Goal: Task Accomplishment & Management: Manage account settings

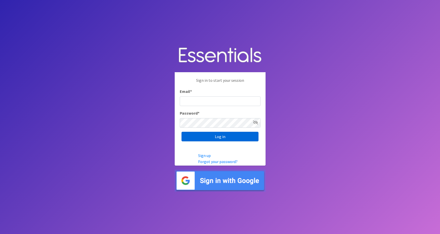
type input "maggie.schneemann@gmail.com"
click at [196, 137] on input "Log in" at bounding box center [219, 137] width 77 height 10
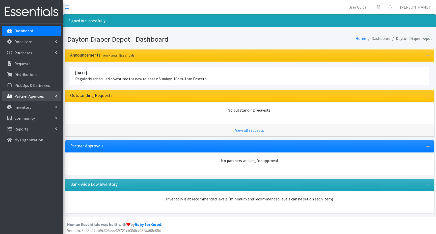
click at [24, 98] on p "Partner Agencies" at bounding box center [29, 96] width 30 height 5
click at [23, 106] on link "All Partners" at bounding box center [31, 107] width 59 height 10
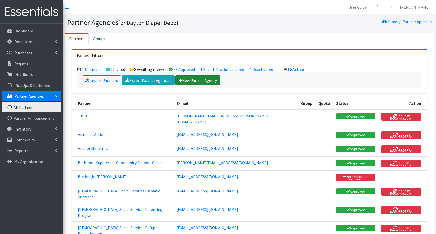
click at [183, 82] on link "New Partner Agency" at bounding box center [197, 80] width 45 height 10
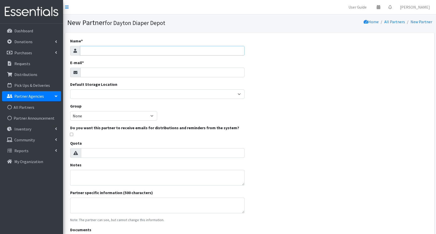
click at [89, 50] on input "Name *" at bounding box center [162, 51] width 165 height 10
type input "Public Health Dayton Montgomery Co. Healthy Families America"
click at [89, 70] on input "E-mail *" at bounding box center [162, 73] width 164 height 10
type input "[EMAIL_ADDRESS][DOMAIN_NAME]"
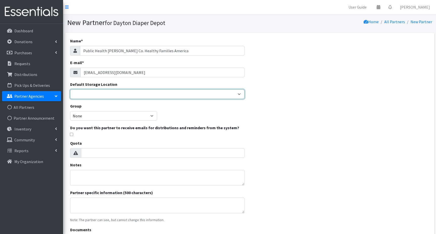
click at [85, 94] on select "Depot" at bounding box center [157, 94] width 175 height 10
select select "460"
click at [70, 89] on select "Depot" at bounding box center [157, 94] width 175 height 10
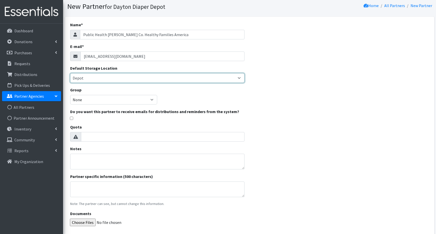
scroll to position [25, 0]
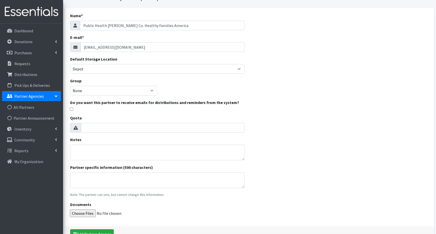
click at [71, 108] on input "checkbox" at bounding box center [71, 108] width 3 height 3
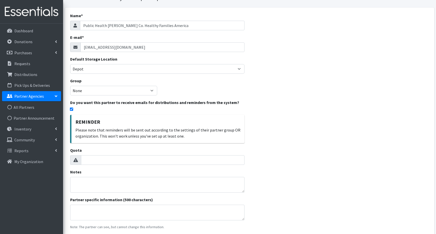
click at [70, 109] on input "checkbox" at bounding box center [71, 108] width 3 height 3
checkbox input "false"
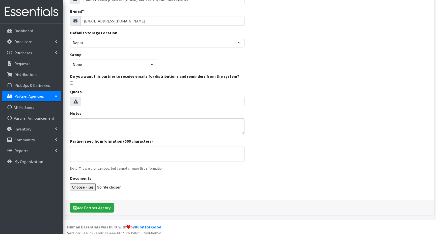
scroll to position [56, 0]
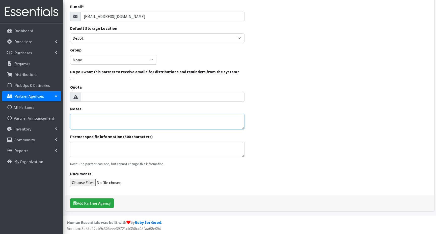
click at [76, 121] on textarea "Notes" at bounding box center [157, 122] width 175 height 16
type textarea "Celena Colbert"
click at [84, 203] on button "Add Partner Agency" at bounding box center [92, 203] width 44 height 10
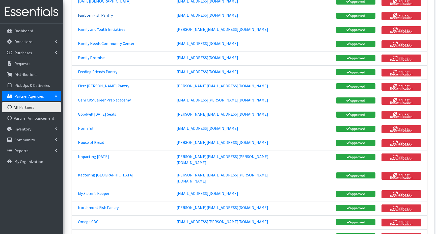
scroll to position [404, 0]
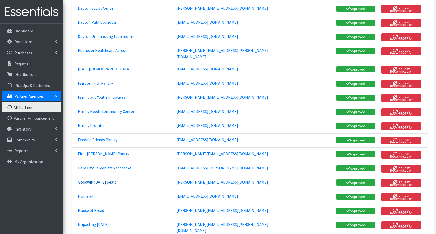
scroll to position [328, 0]
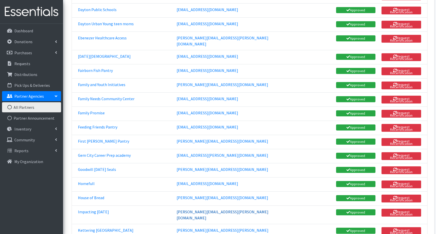
click at [224, 209] on link "[PERSON_NAME][EMAIL_ADDRESS][PERSON_NAME][DOMAIN_NAME]" at bounding box center [223, 214] width 92 height 11
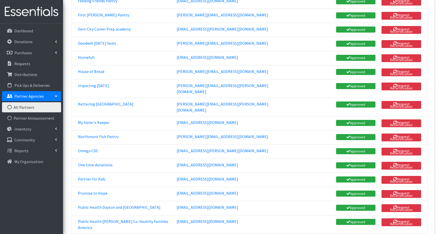
scroll to position [479, 0]
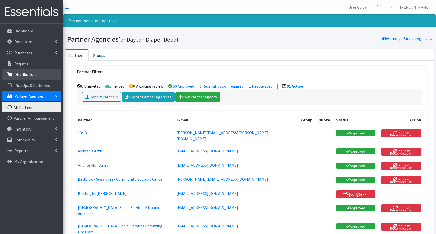
click at [22, 75] on p "Distributions" at bounding box center [25, 74] width 23 height 5
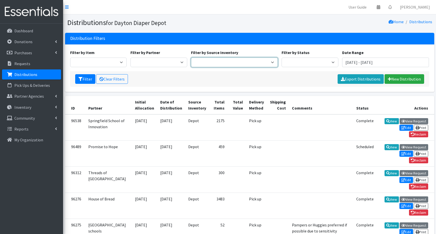
click at [270, 61] on select "Depot" at bounding box center [234, 63] width 87 height 10
select select "460"
click at [191, 58] on select "Depot" at bounding box center [234, 63] width 87 height 10
click at [273, 61] on select "Depot" at bounding box center [234, 63] width 87 height 10
select select
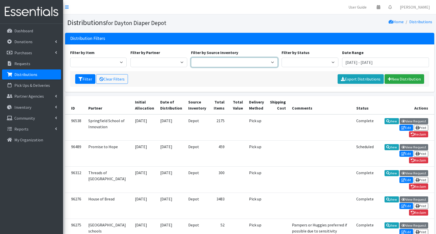
click at [191, 58] on select "Depot" at bounding box center [234, 63] width 87 height 10
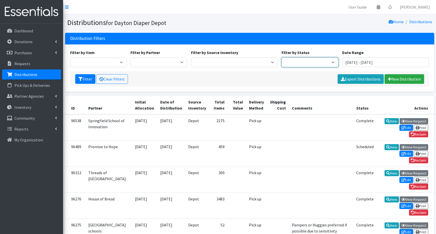
click at [334, 62] on select "Scheduled Complete" at bounding box center [310, 63] width 57 height 10
select select "5"
click at [282, 58] on select "Scheduled Complete" at bounding box center [310, 63] width 57 height 10
click at [84, 77] on button "Filter" at bounding box center [85, 79] width 20 height 10
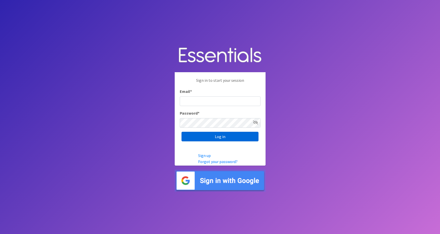
type input "maggie.schneemann@gmail.com"
click at [198, 135] on input "Log in" at bounding box center [219, 137] width 77 height 10
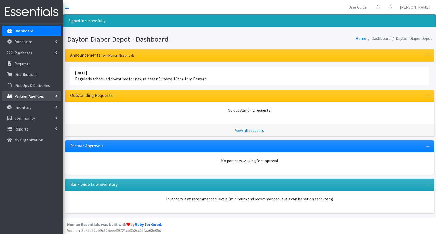
click at [29, 96] on p "Partner Agencies" at bounding box center [29, 96] width 30 height 5
click at [30, 107] on link "All Partners" at bounding box center [31, 107] width 59 height 10
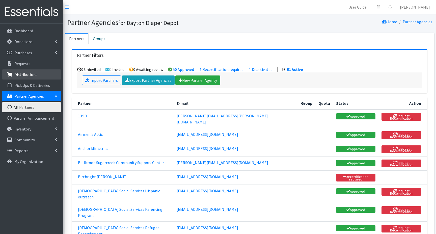
click at [26, 75] on p "Distributions" at bounding box center [25, 74] width 23 height 5
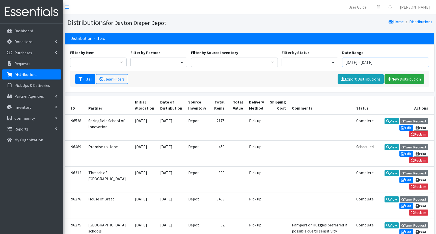
click at [344, 62] on input "[DATE] - [DATE]" at bounding box center [385, 63] width 87 height 10
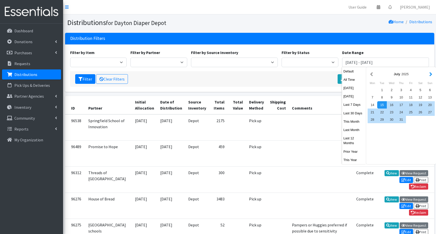
click at [432, 73] on button "button" at bounding box center [430, 74] width 5 height 6
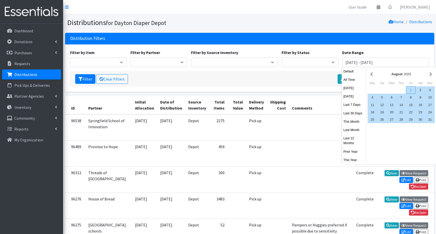
click at [410, 90] on div "1" at bounding box center [411, 89] width 10 height 7
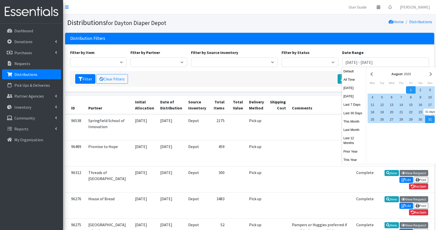
click at [430, 121] on div "31" at bounding box center [430, 119] width 10 height 7
type input "[DATE] - [DATE]"
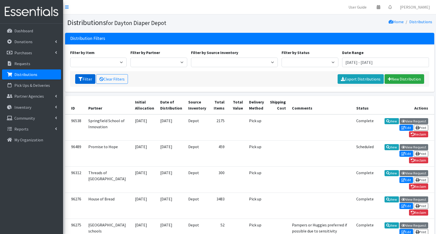
click at [86, 80] on button "Filter" at bounding box center [85, 79] width 20 height 10
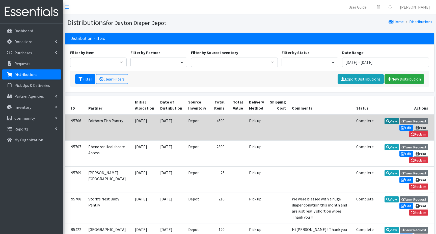
click at [386, 121] on icon at bounding box center [388, 121] width 4 height 4
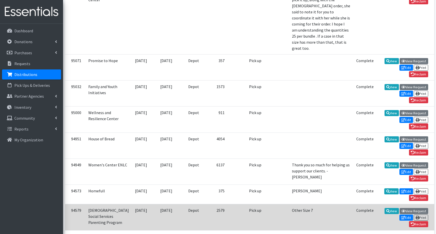
scroll to position [454, 0]
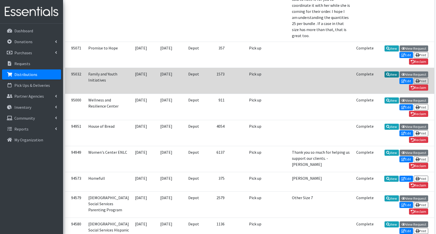
drag, startPoint x: 361, startPoint y: 116, endPoint x: 362, endPoint y: 119, distance: 2.8
click at [384, 77] on link "View" at bounding box center [391, 74] width 14 height 6
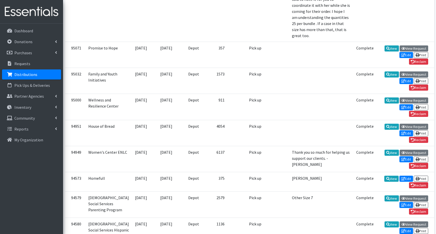
scroll to position [472, 0]
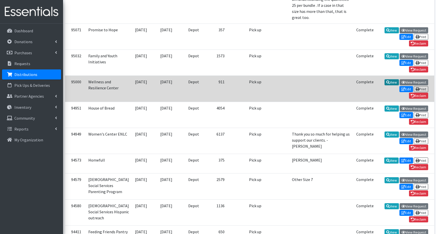
click at [384, 85] on link "View" at bounding box center [391, 82] width 14 height 6
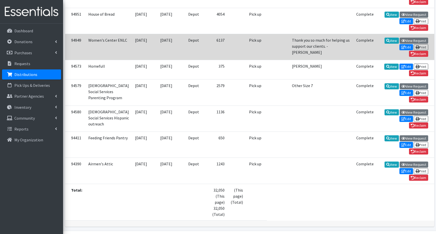
scroll to position [591, 0]
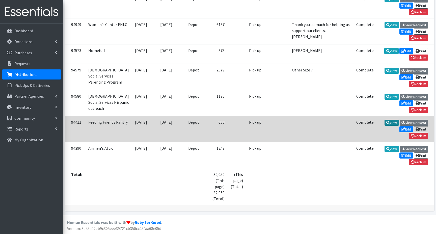
click at [384, 126] on link "View" at bounding box center [391, 123] width 14 height 6
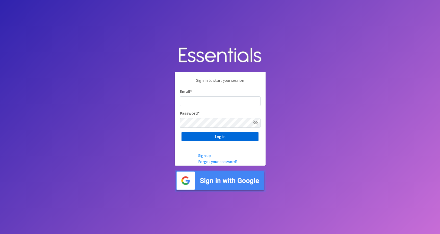
type input "[PERSON_NAME][EMAIL_ADDRESS][PERSON_NAME][DOMAIN_NAME]"
click at [192, 135] on input "Log in" at bounding box center [219, 137] width 77 height 10
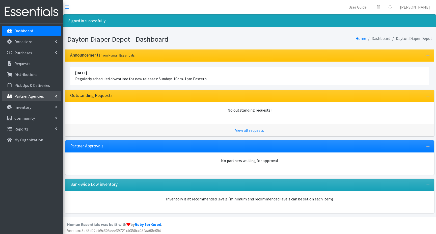
click at [26, 96] on p "Partner Agencies" at bounding box center [29, 96] width 30 height 5
click at [30, 108] on link "All Partners" at bounding box center [31, 107] width 59 height 10
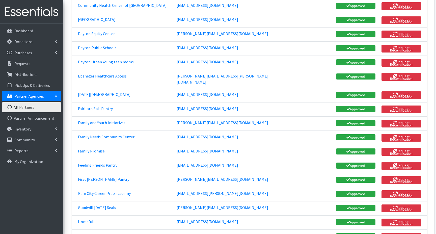
scroll to position [328, 0]
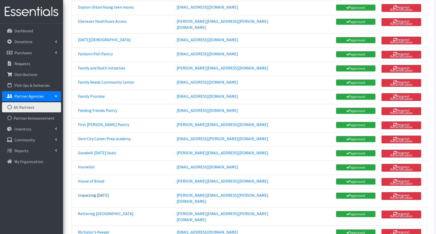
click at [95, 192] on link "Impacting [DATE]" at bounding box center [93, 194] width 31 height 5
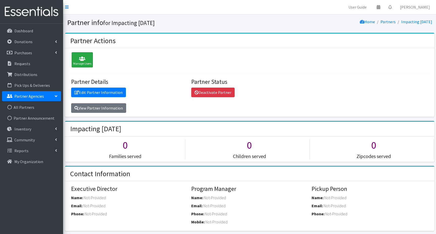
click at [81, 61] on div "Manage Users" at bounding box center [82, 59] width 21 height 15
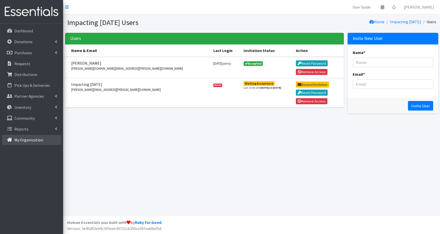
click at [25, 141] on p "My Organization" at bounding box center [28, 139] width 29 height 5
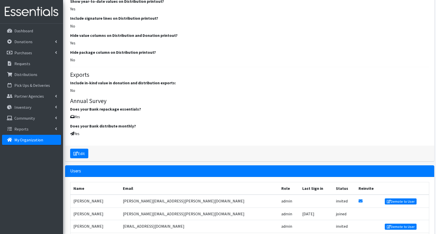
scroll to position [786, 0]
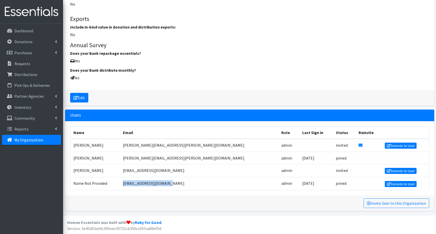
drag, startPoint x: 190, startPoint y: 181, endPoint x: 139, endPoint y: 186, distance: 51.7
click at [139, 186] on td "[EMAIL_ADDRESS][DOMAIN_NAME]" at bounding box center [199, 183] width 158 height 13
copy td "[EMAIL_ADDRESS][DOMAIN_NAME]"
